Goal: Transaction & Acquisition: Purchase product/service

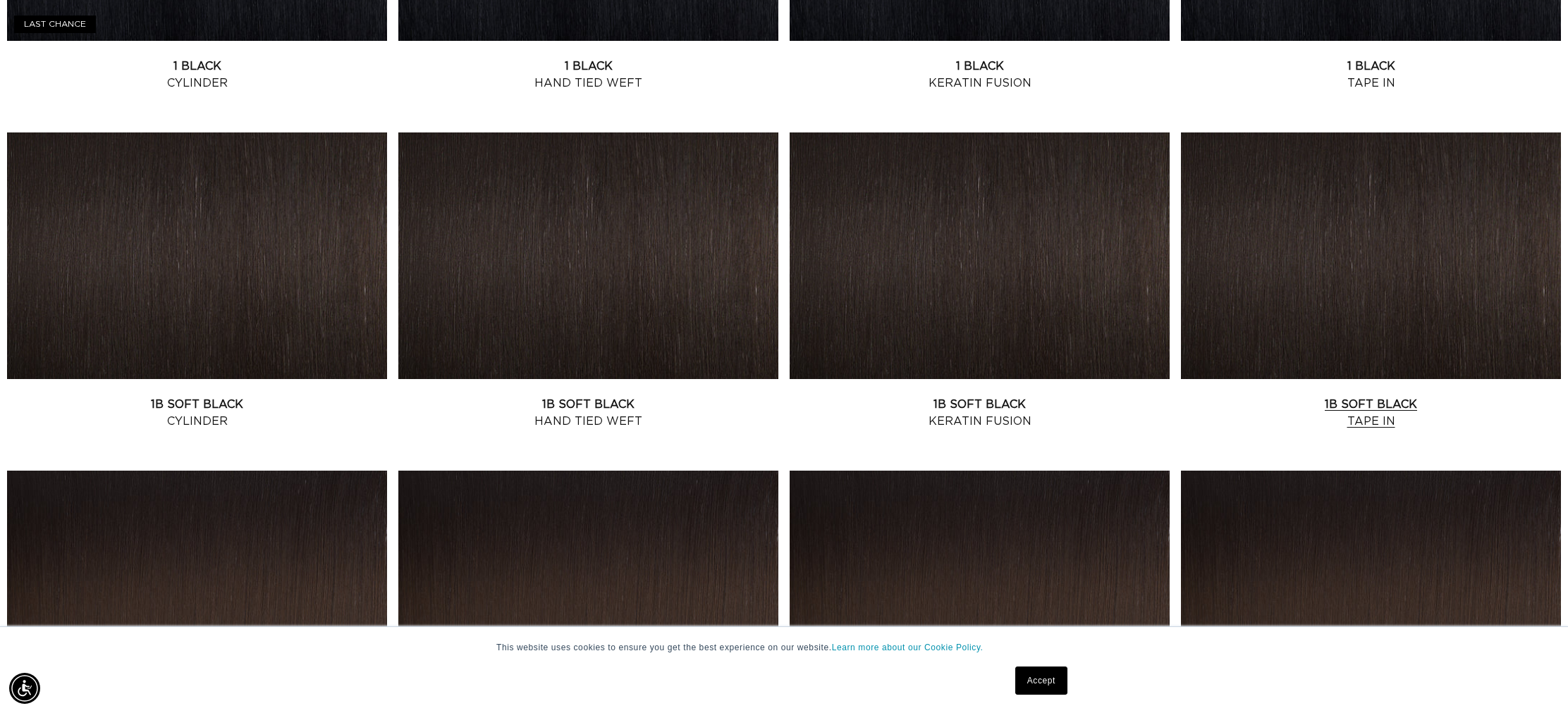
scroll to position [785, 0]
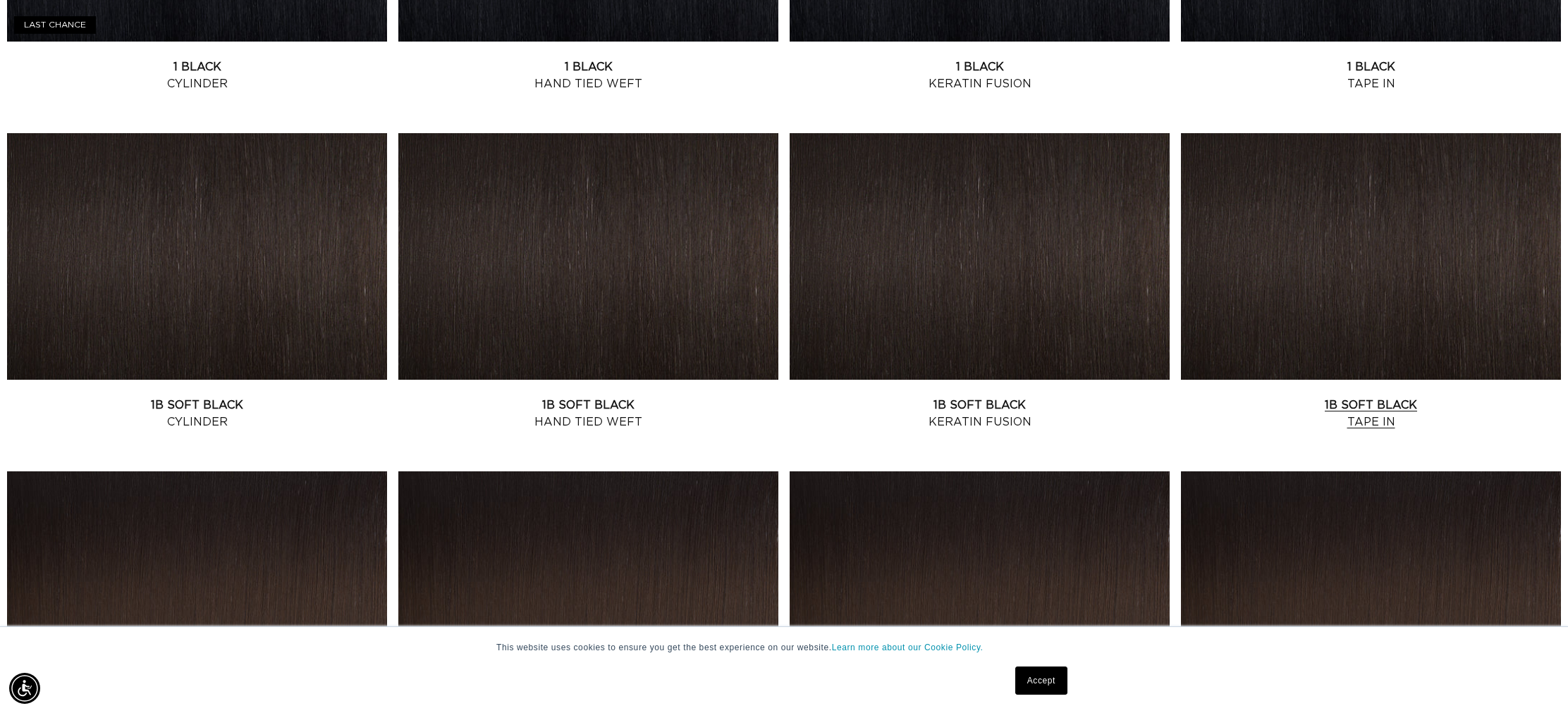
click at [1352, 397] on link "1B Soft Black Tape In" at bounding box center [1372, 414] width 380 height 34
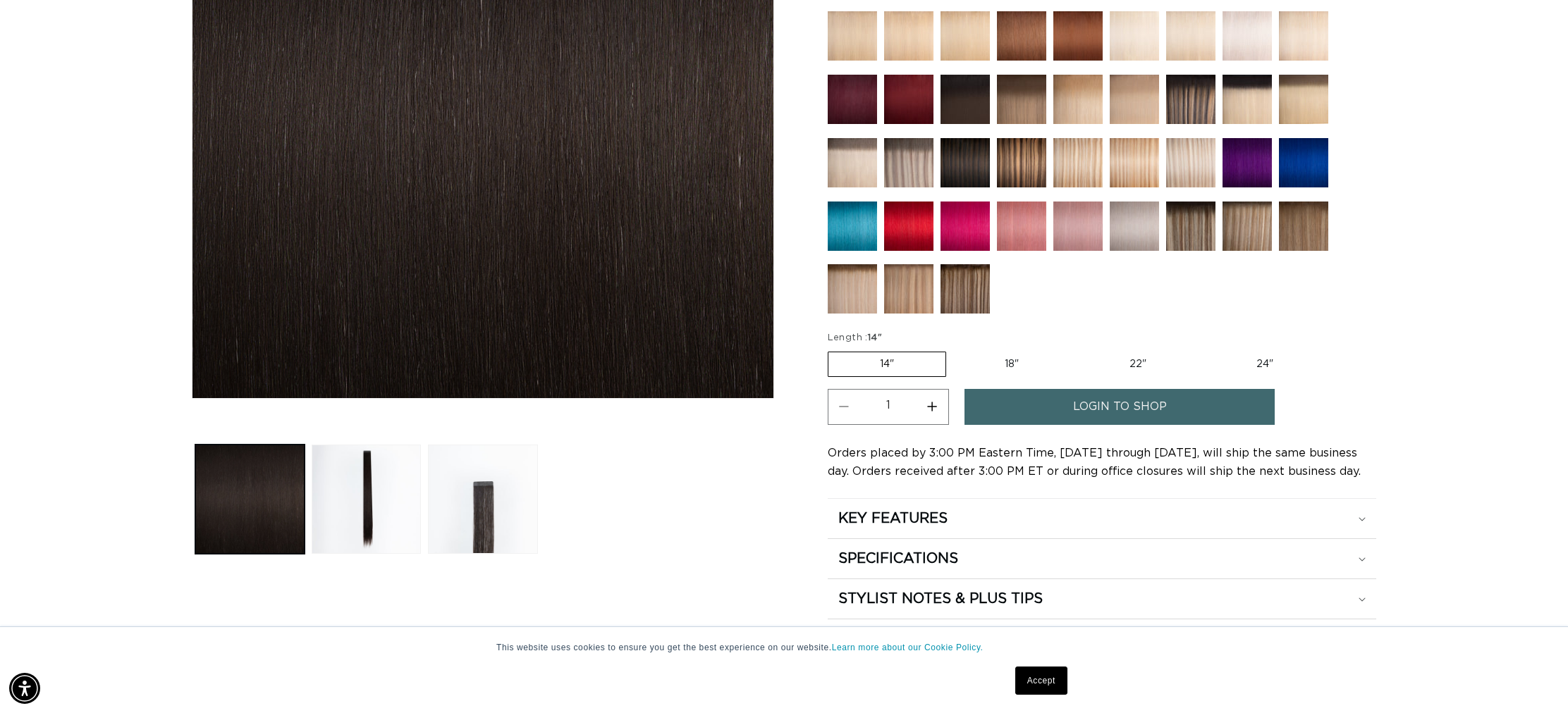
scroll to position [394, 0]
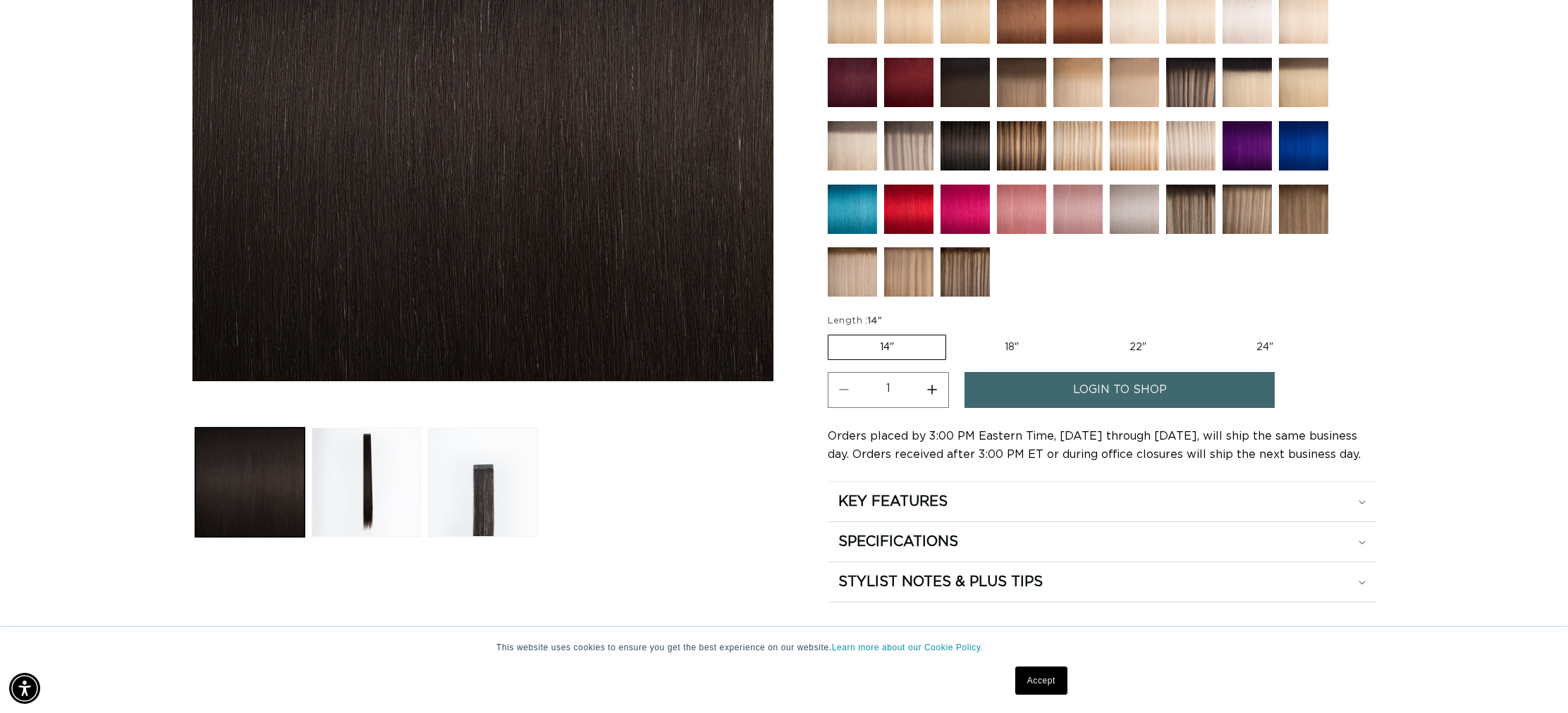
click at [1084, 386] on span "login to shop" at bounding box center [1120, 390] width 94 height 36
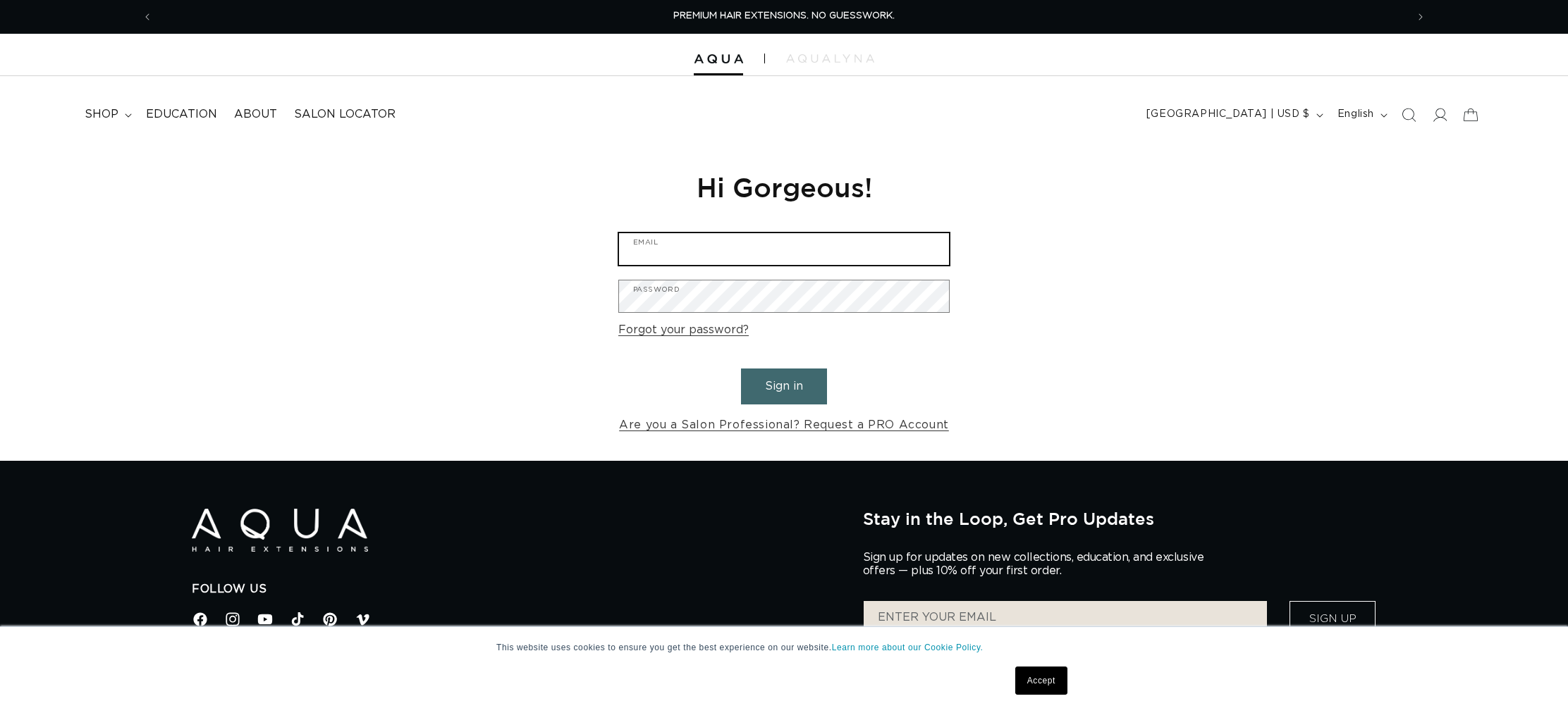
click at [697, 248] on input "Email" at bounding box center [784, 249] width 330 height 32
type input "[EMAIL_ADDRESS][DOMAIN_NAME]"
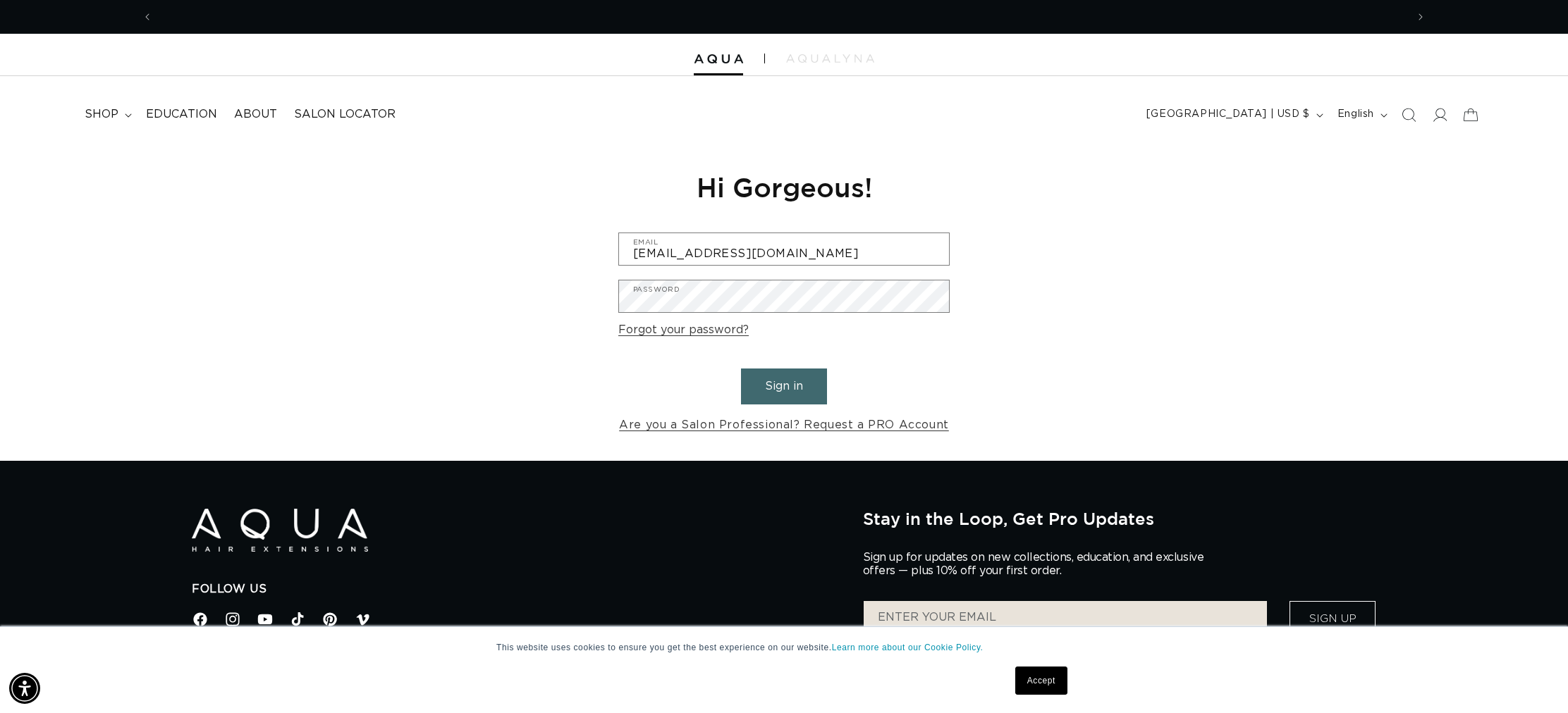
scroll to position [0, 2507]
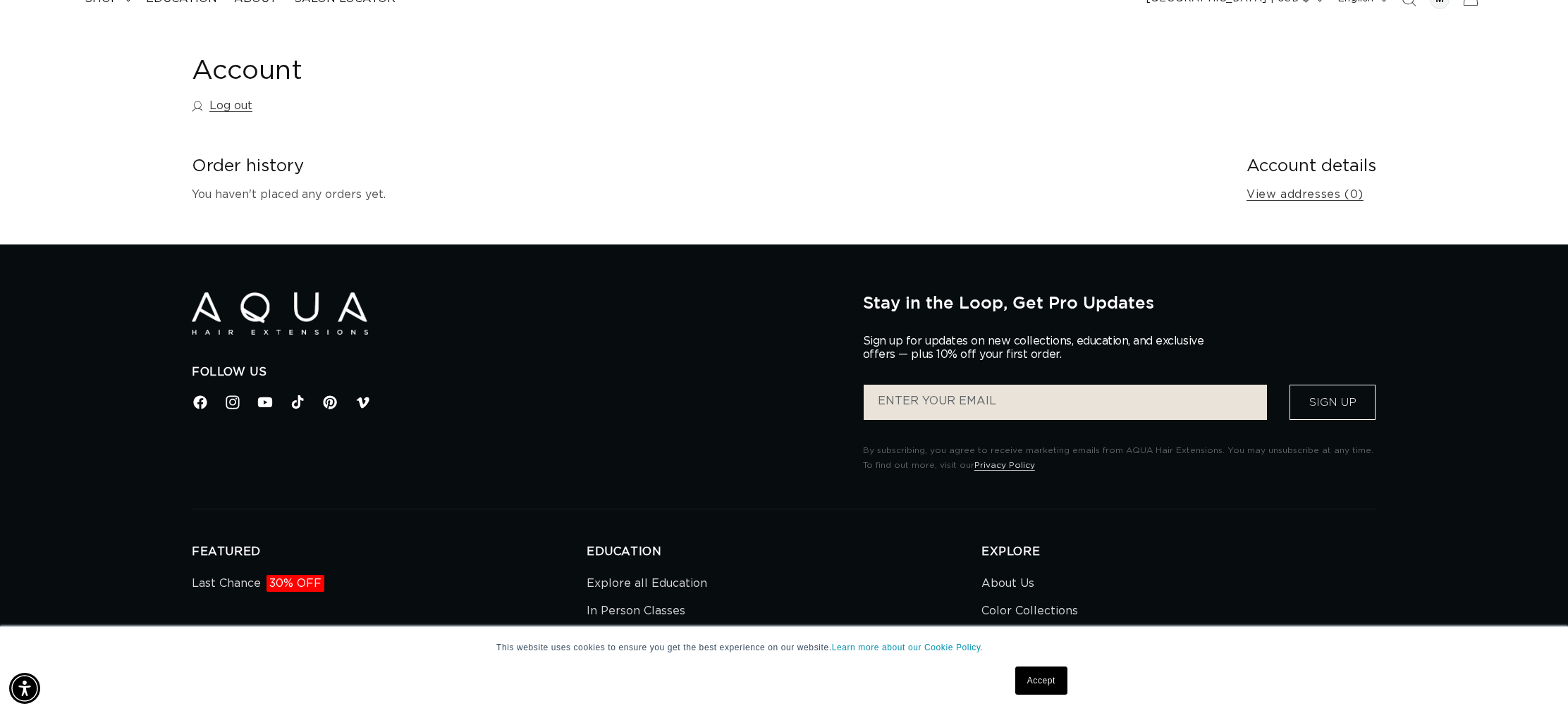
scroll to position [0, 2507]
click at [1349, 400] on button "Sign Up" at bounding box center [1332, 402] width 86 height 35
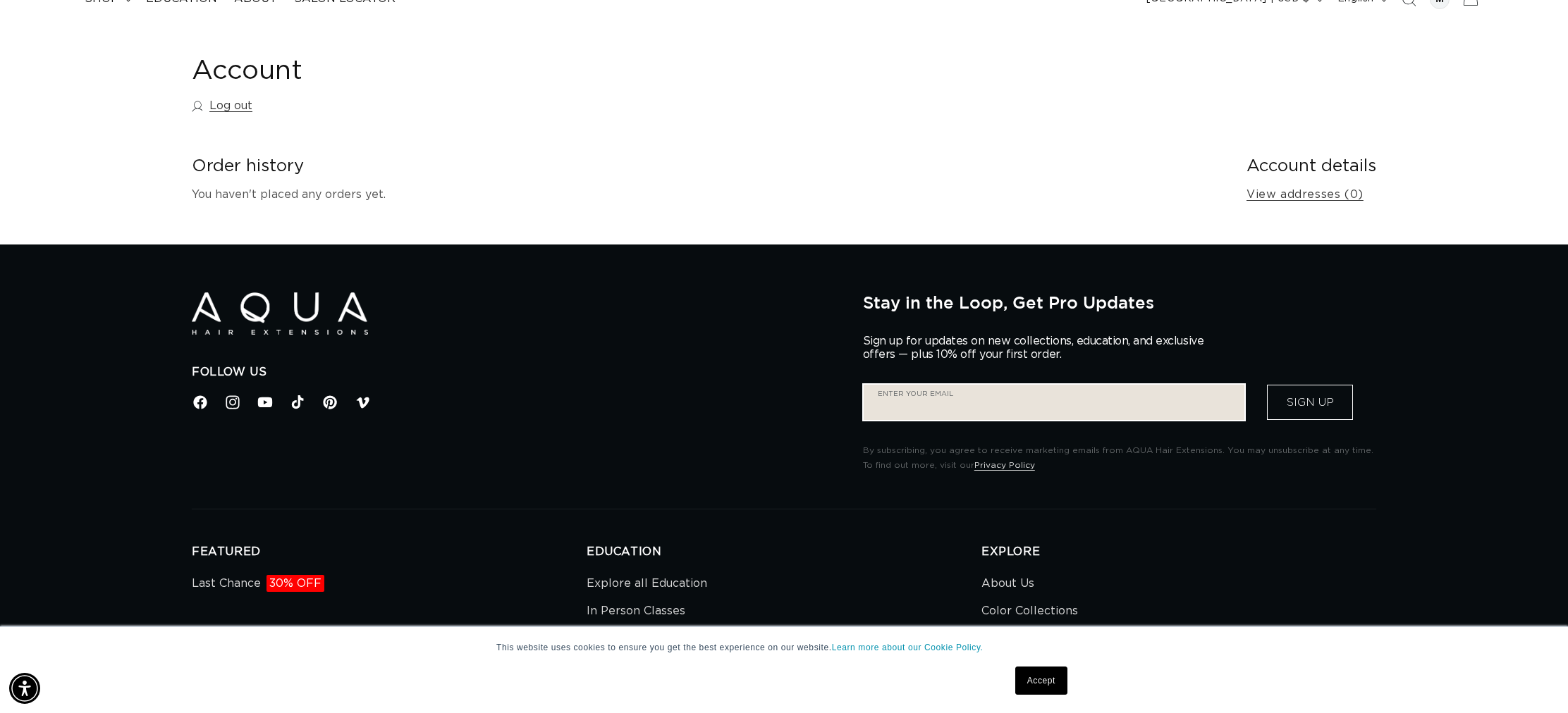
click at [1032, 395] on input "Enter your email" at bounding box center [1054, 402] width 380 height 35
type input "[EMAIL_ADDRESS][DOMAIN_NAME]"
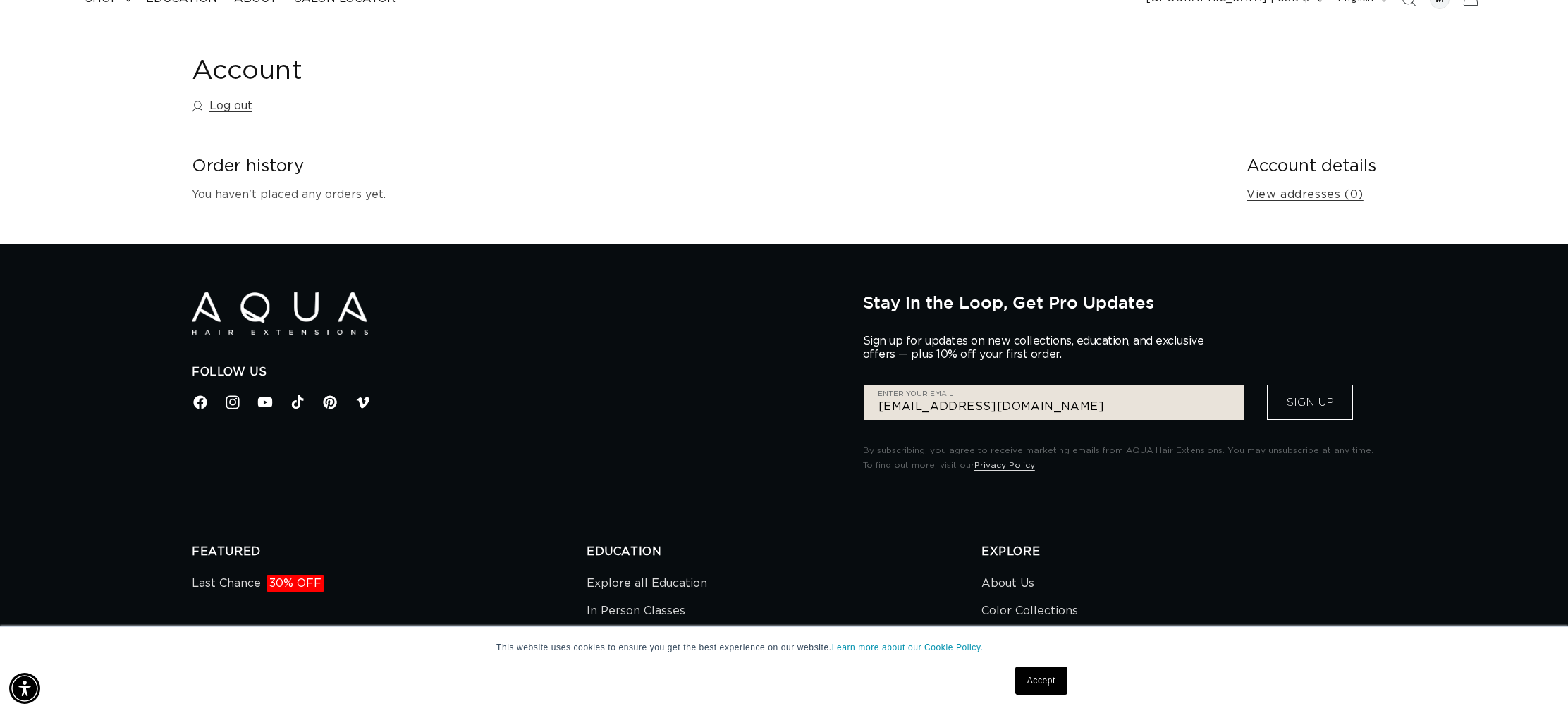
click at [1318, 394] on button "Sign Up" at bounding box center [1310, 402] width 86 height 35
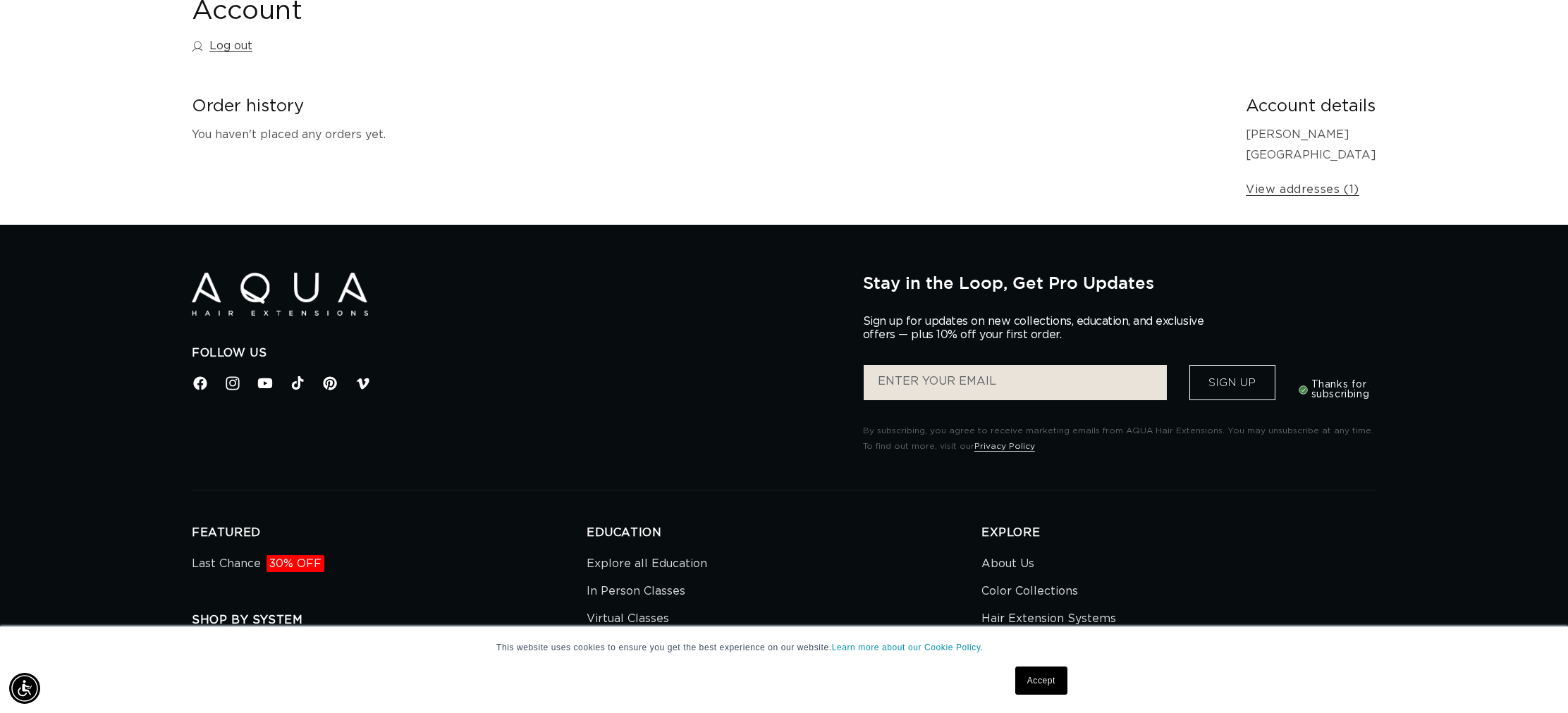
scroll to position [175, 0]
click at [1227, 380] on button "Sign Up" at bounding box center [1232, 383] width 86 height 35
drag, startPoint x: 1000, startPoint y: 413, endPoint x: 1011, endPoint y: 397, distance: 19.4
click at [1004, 407] on div "Stay in the Loop, Get Pro Updates Sign up for updates on new collections, educa…" at bounding box center [1119, 363] width 513 height 181
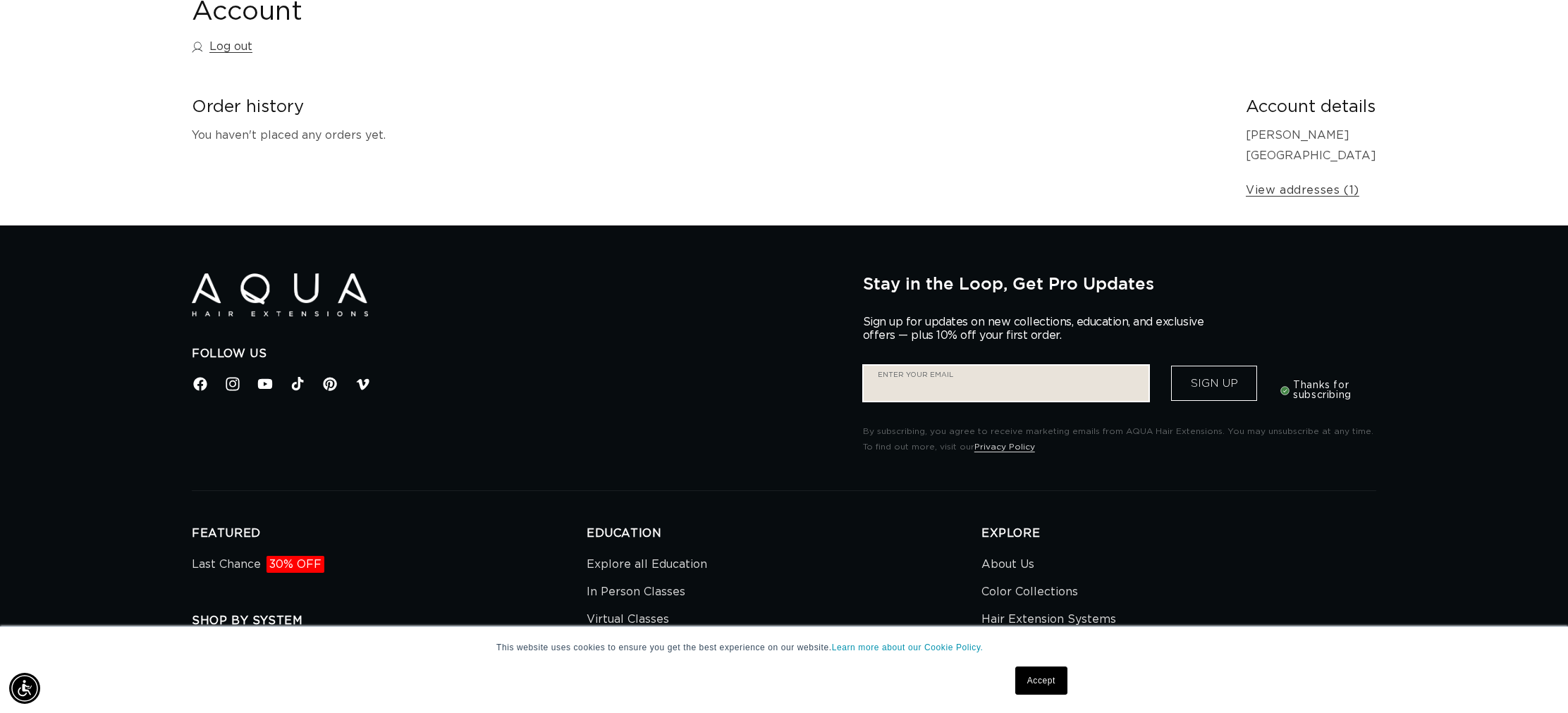
click at [1010, 390] on input "Enter your email" at bounding box center [1005, 383] width 285 height 35
type input "michelleramberg4@gmail.com"
click at [1191, 393] on button "Sign Up" at bounding box center [1214, 383] width 86 height 35
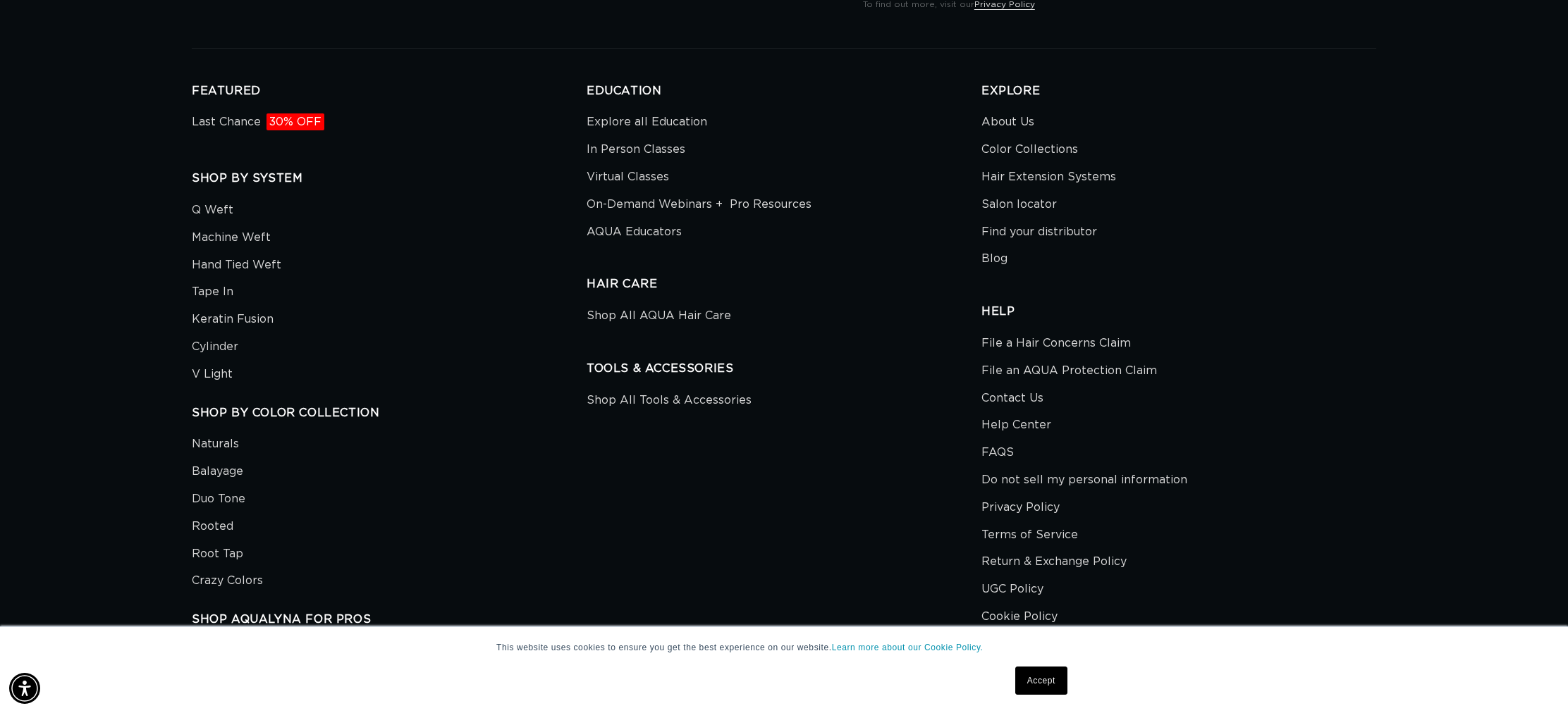
scroll to position [0, 2507]
click at [221, 290] on link "Tape In" at bounding box center [213, 292] width 42 height 28
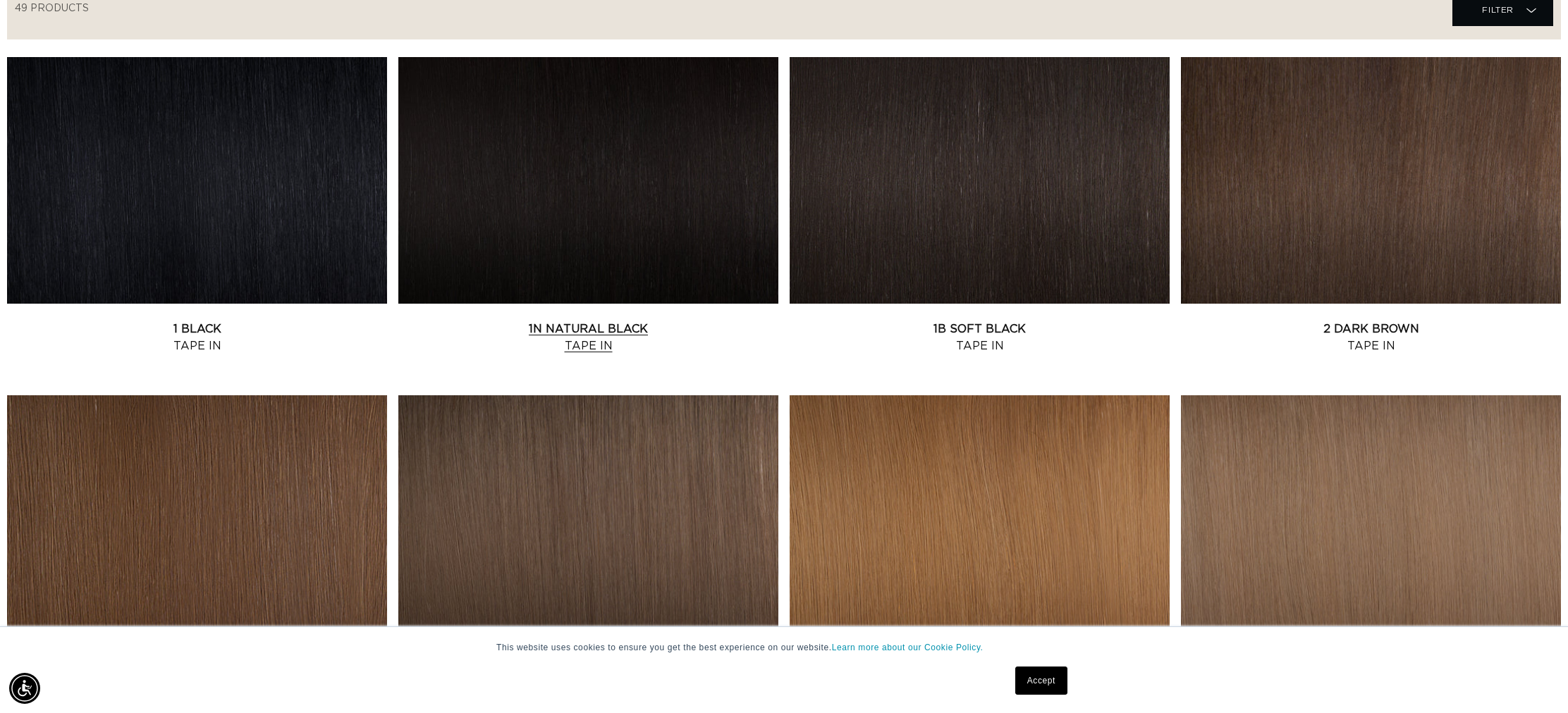
scroll to position [0, 2507]
click at [960, 320] on link "1B Soft Black Tape In" at bounding box center [980, 337] width 380 height 34
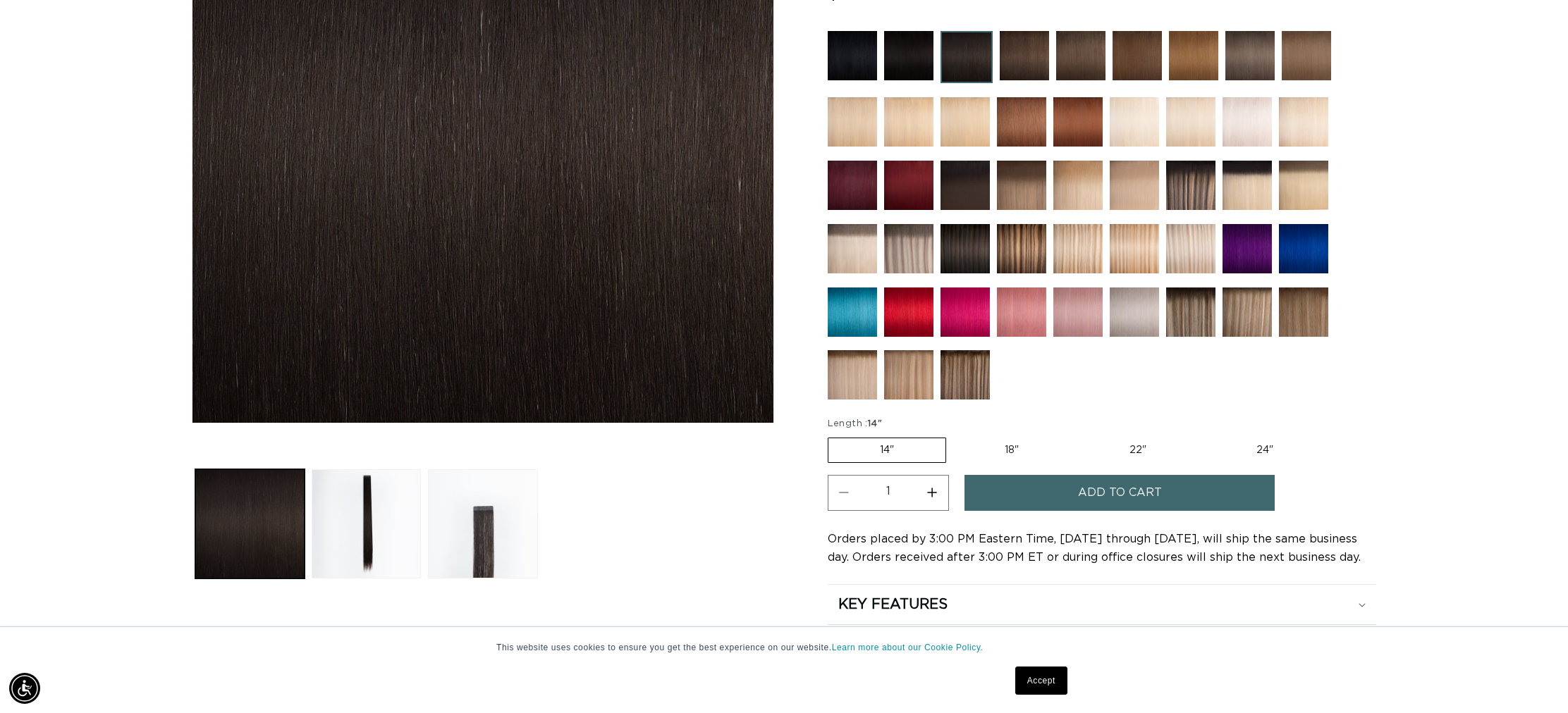
scroll to position [356, 0]
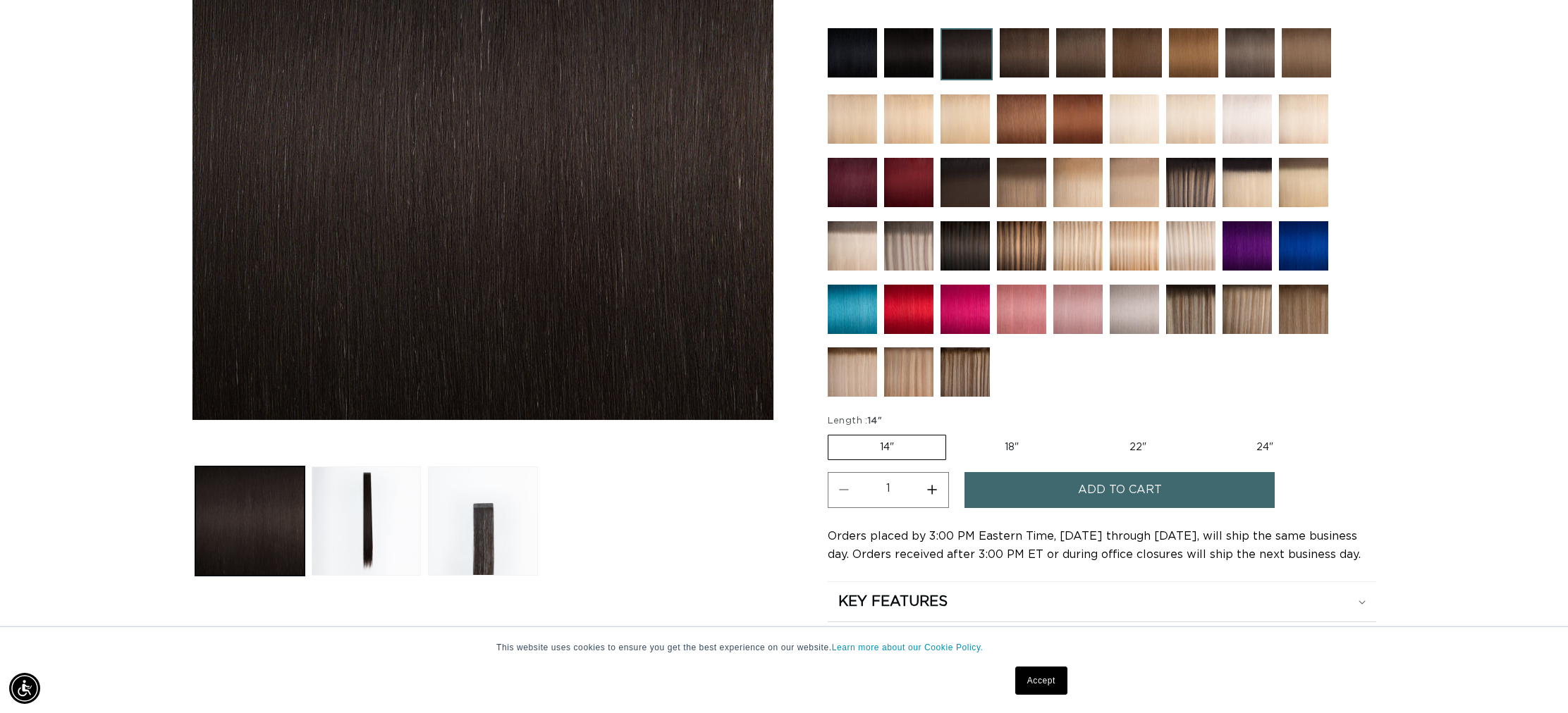
click at [1074, 491] on button "Add to cart" at bounding box center [1119, 490] width 310 height 36
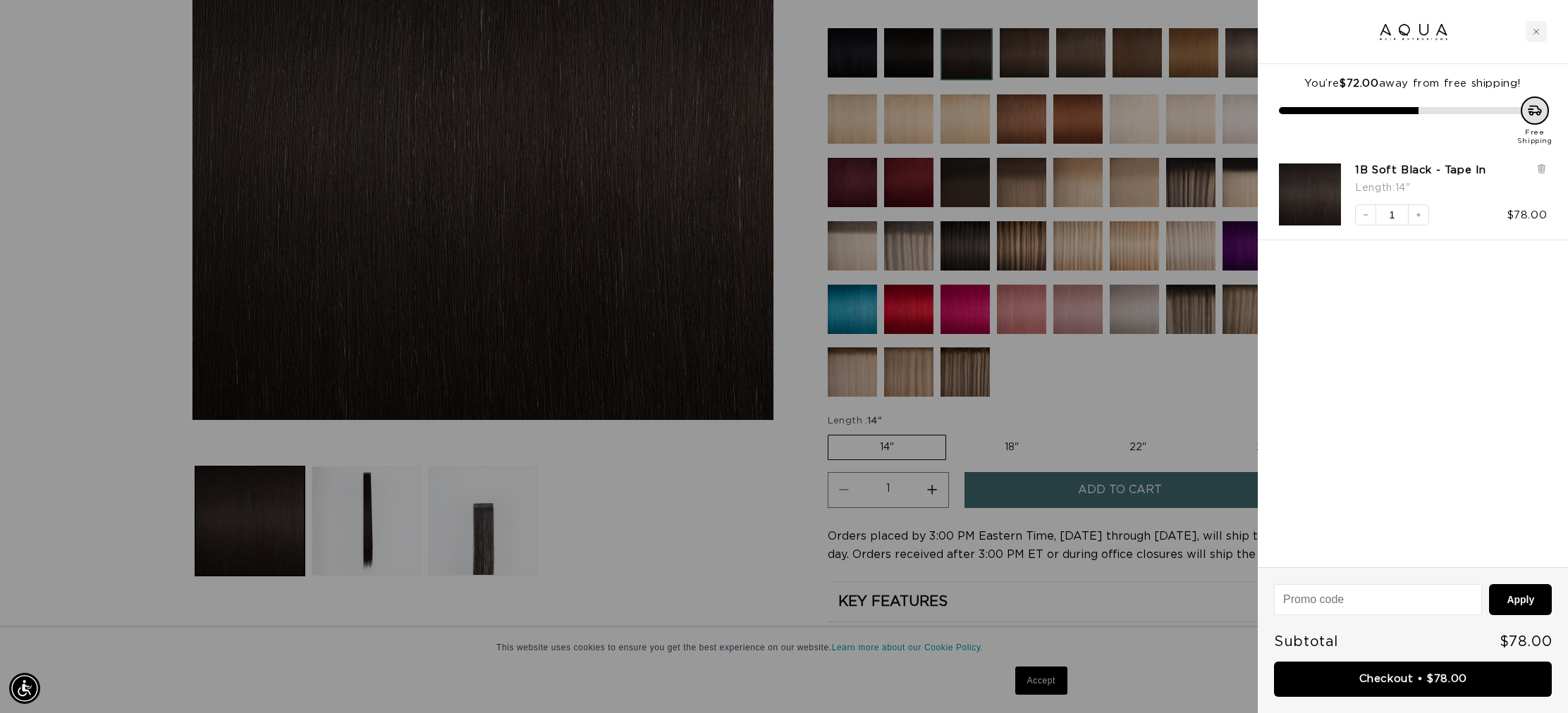
scroll to position [0, 1254]
click at [1537, 29] on icon "Close cart" at bounding box center [1537, 32] width 7 height 7
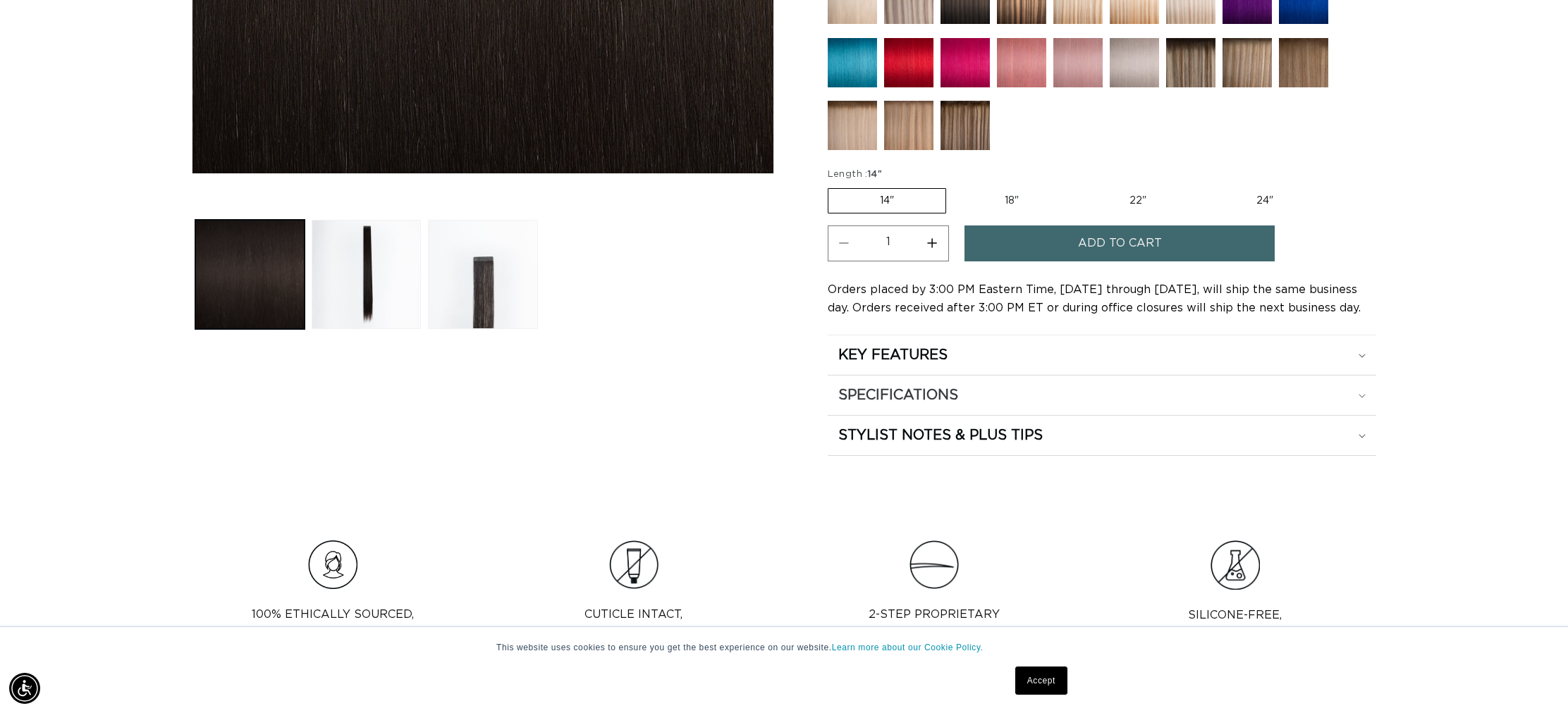
scroll to position [0, 2507]
click at [913, 395] on h2 "SPECIFICATIONS" at bounding box center [898, 395] width 120 height 19
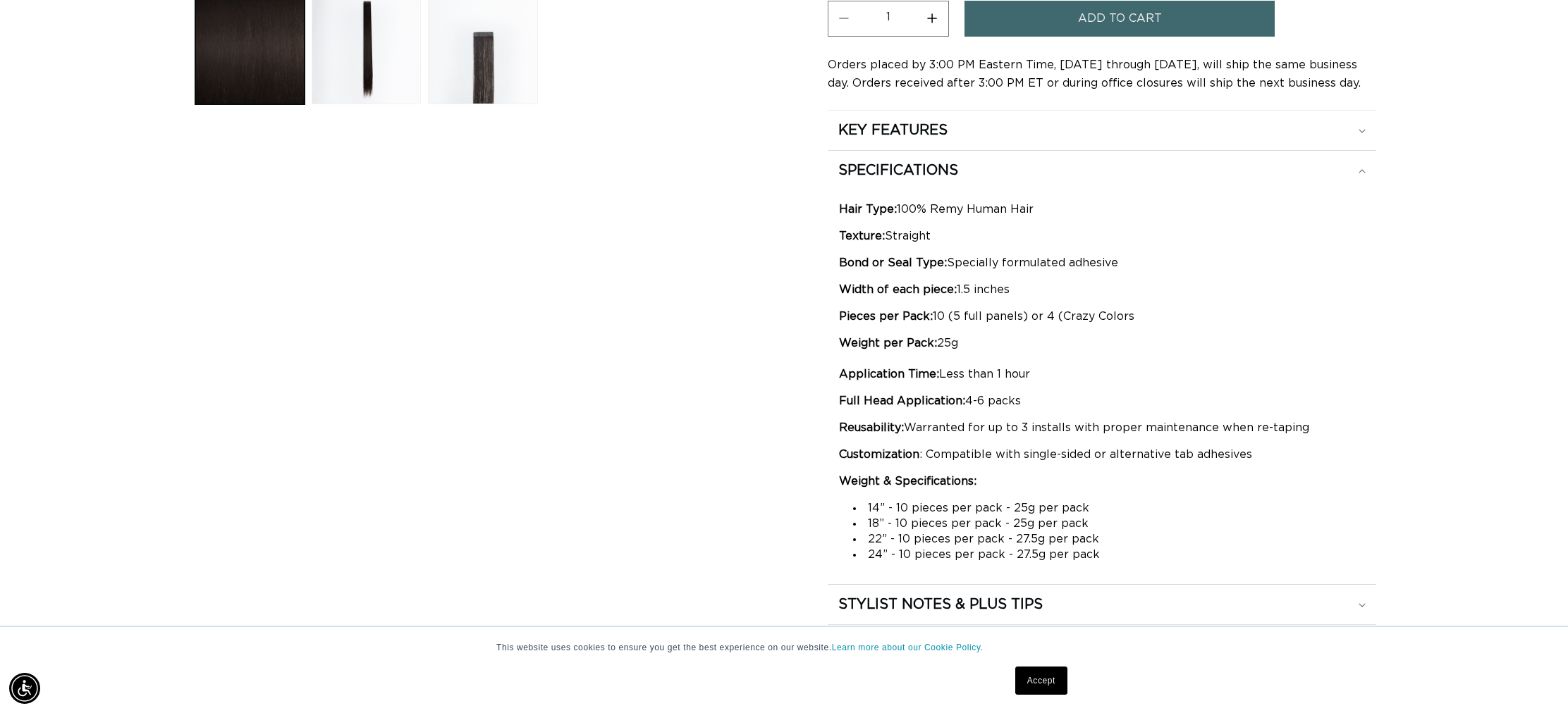
click at [973, 520] on li "18” - 10 pieces per pack - 25g per pack" at bounding box center [1108, 523] width 512 height 15
